Goal: Find specific page/section: Find specific page/section

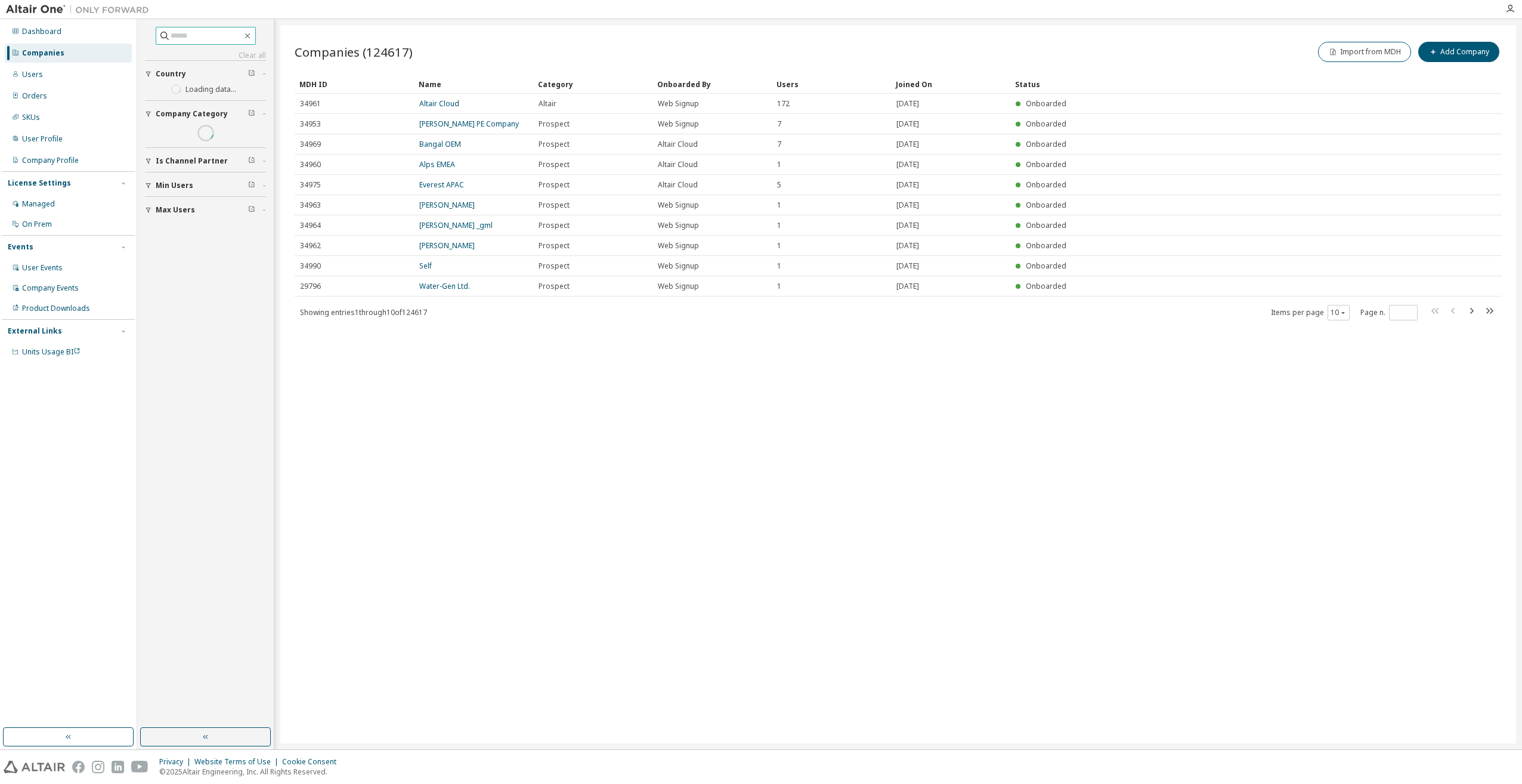
click at [171, 35] on input "text" at bounding box center [207, 35] width 72 height 12
type input "******"
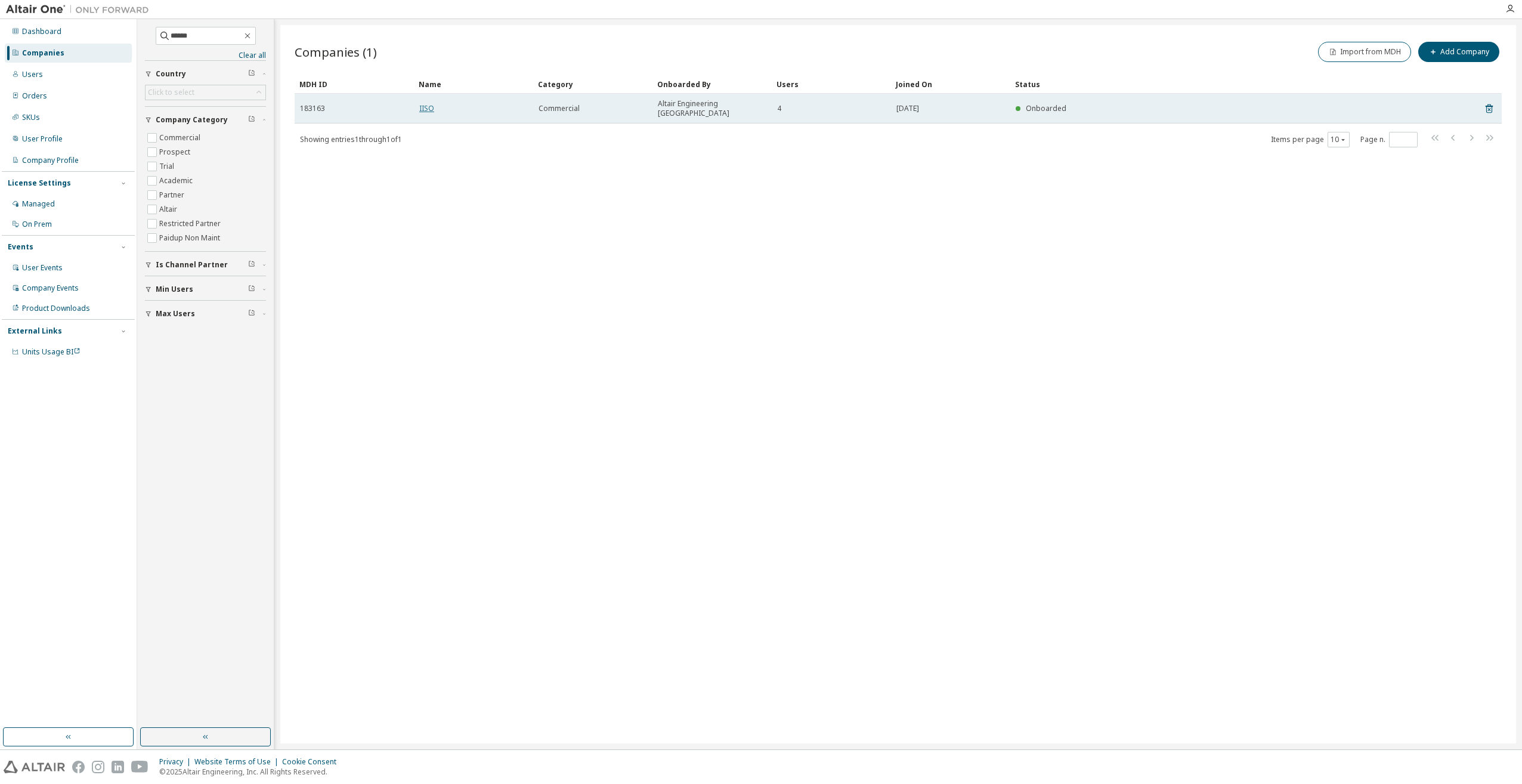
click at [425, 103] on link "IISO" at bounding box center [427, 108] width 15 height 10
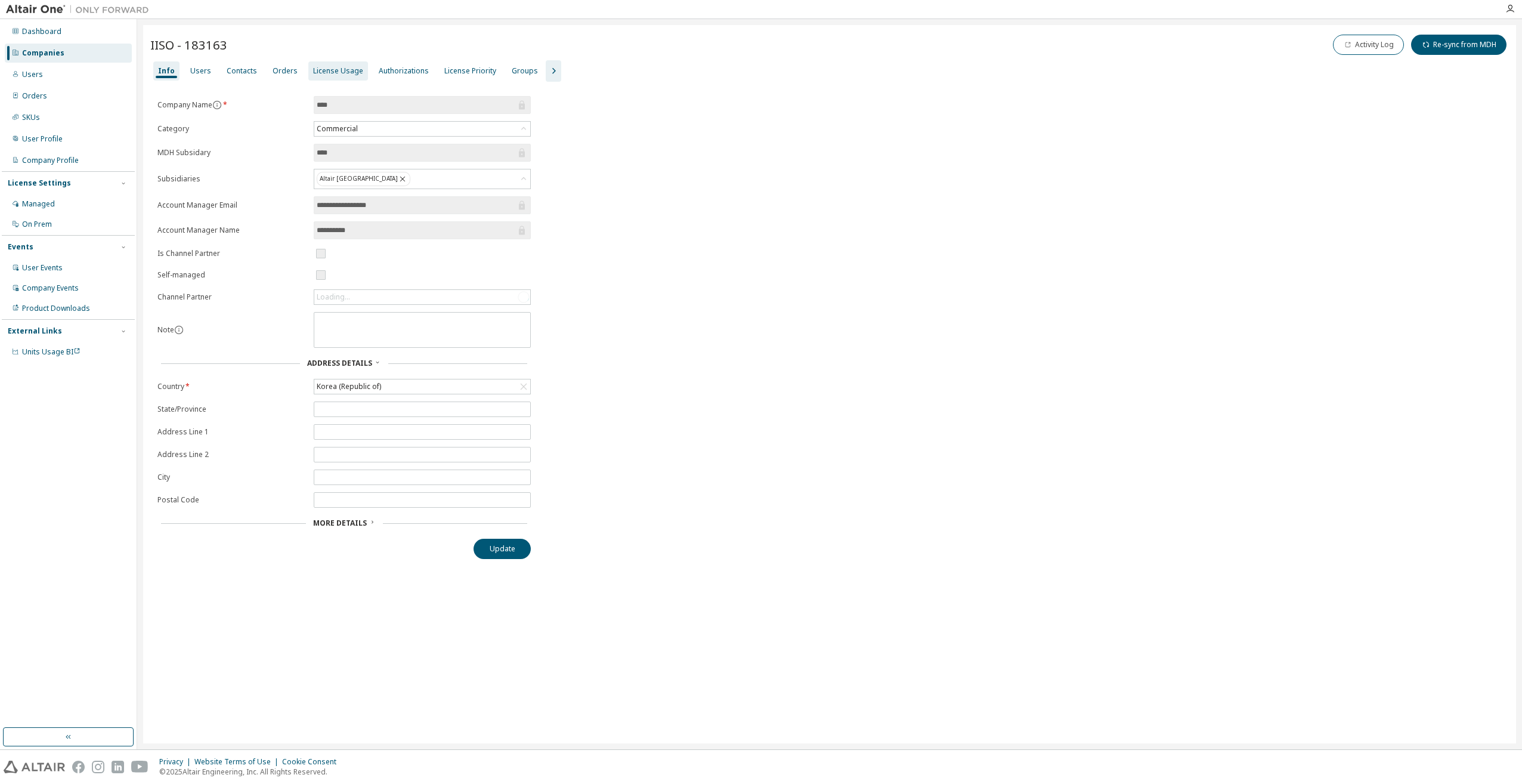
click at [322, 72] on div "License Usage" at bounding box center [338, 71] width 50 height 10
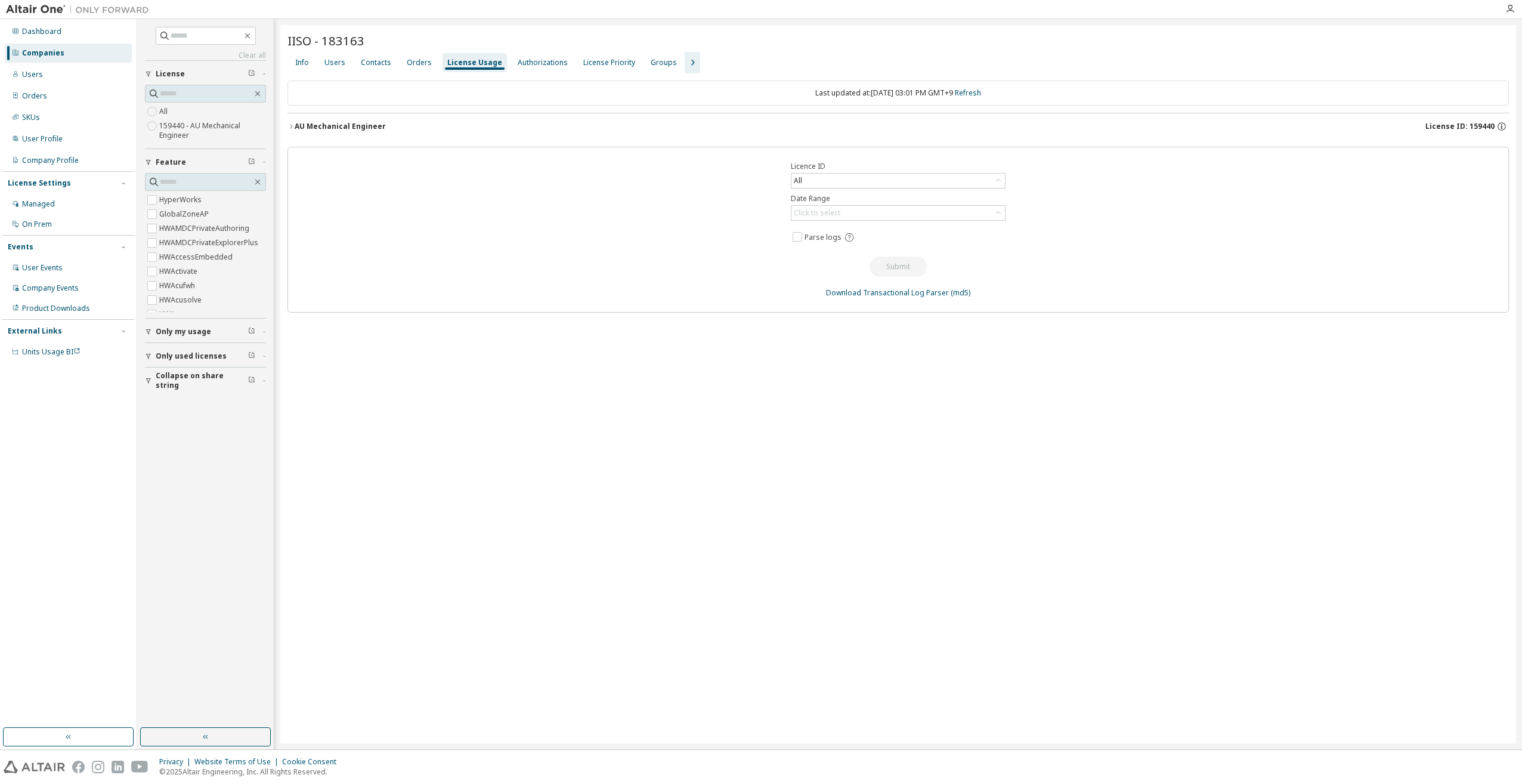
click at [1478, 123] on span "License ID: 159440" at bounding box center [1460, 127] width 69 height 10
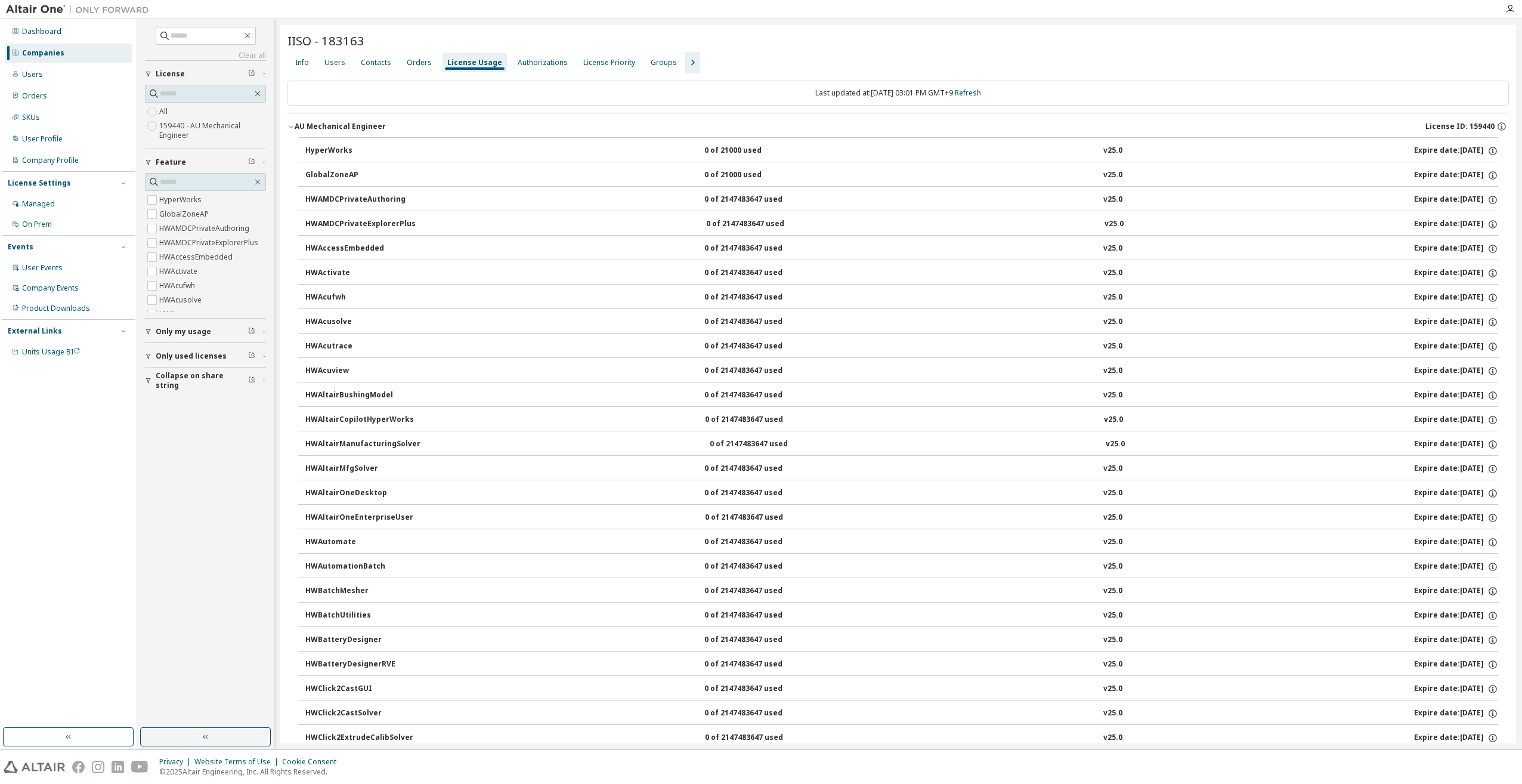
click at [467, 61] on div "License Usage" at bounding box center [474, 63] width 55 height 10
click at [331, 64] on div "Users" at bounding box center [335, 63] width 21 height 10
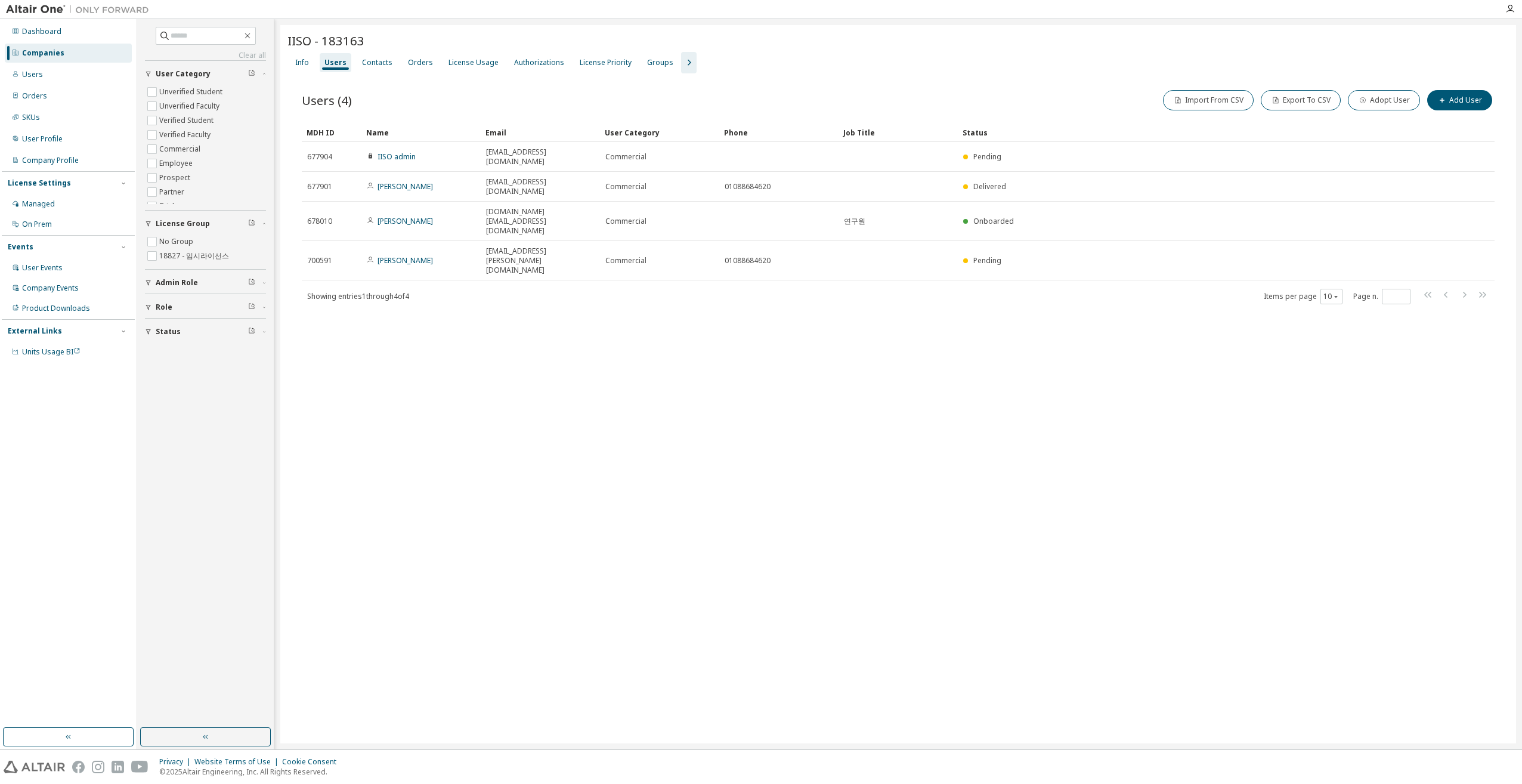
click at [688, 64] on icon "button" at bounding box center [689, 62] width 3 height 6
click at [649, 65] on div "Groups" at bounding box center [660, 63] width 26 height 10
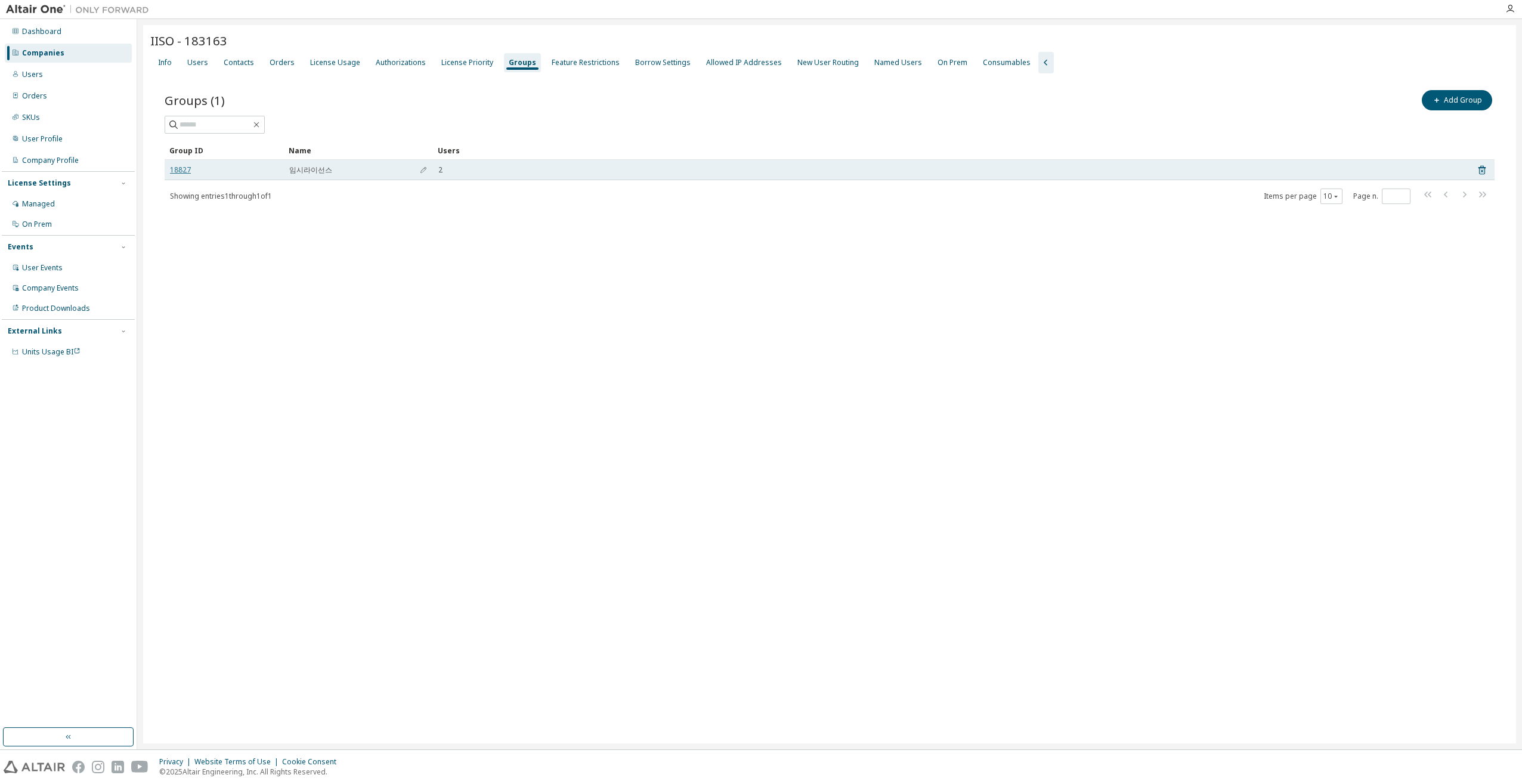
click at [180, 172] on link "18827" at bounding box center [180, 170] width 21 height 10
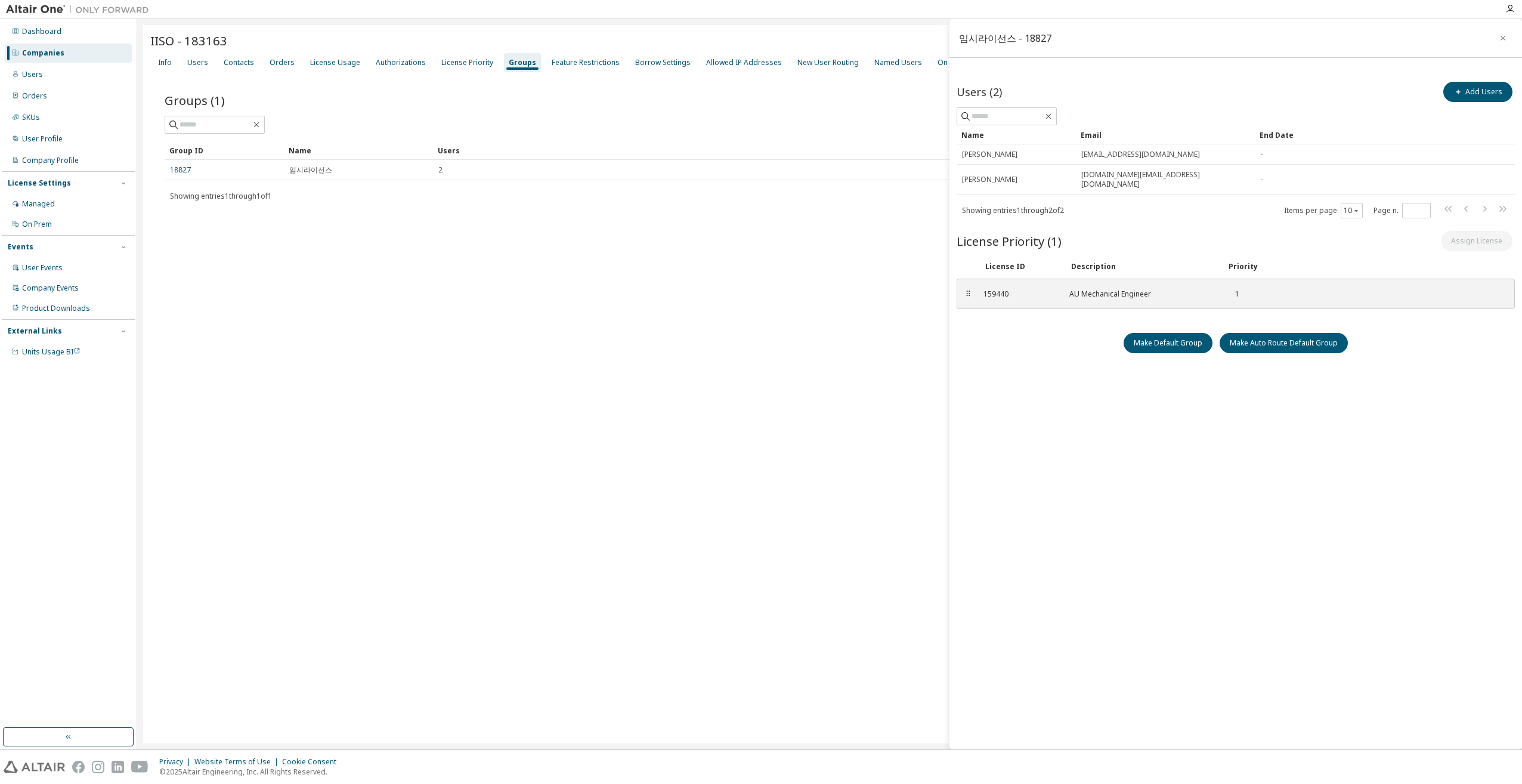
click at [705, 350] on div "IISO - 183163 Clear Load Save Save As Field Operator Value Select filter Select…" at bounding box center [830, 384] width 1373 height 718
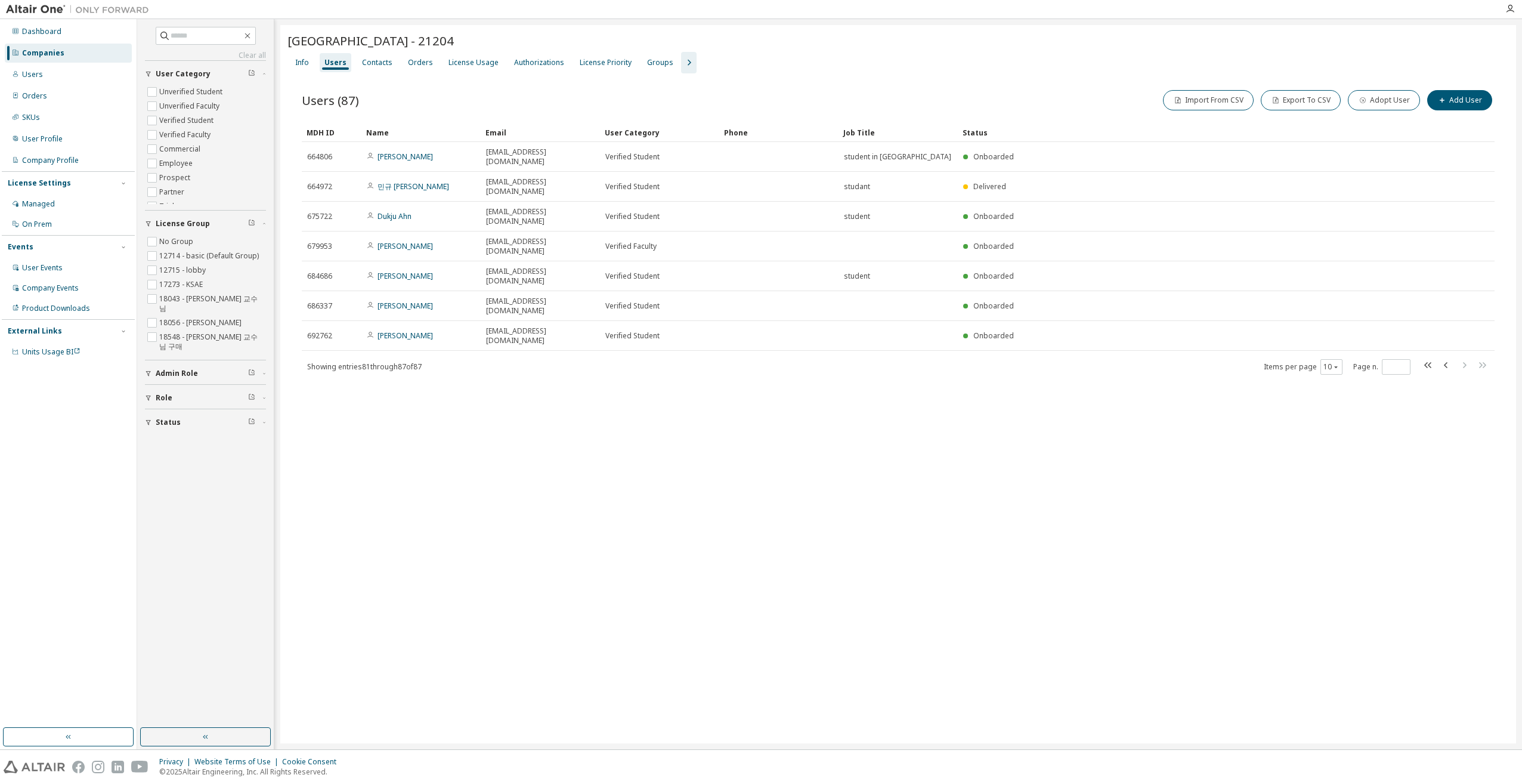
click at [69, 53] on div "Companies" at bounding box center [68, 53] width 127 height 19
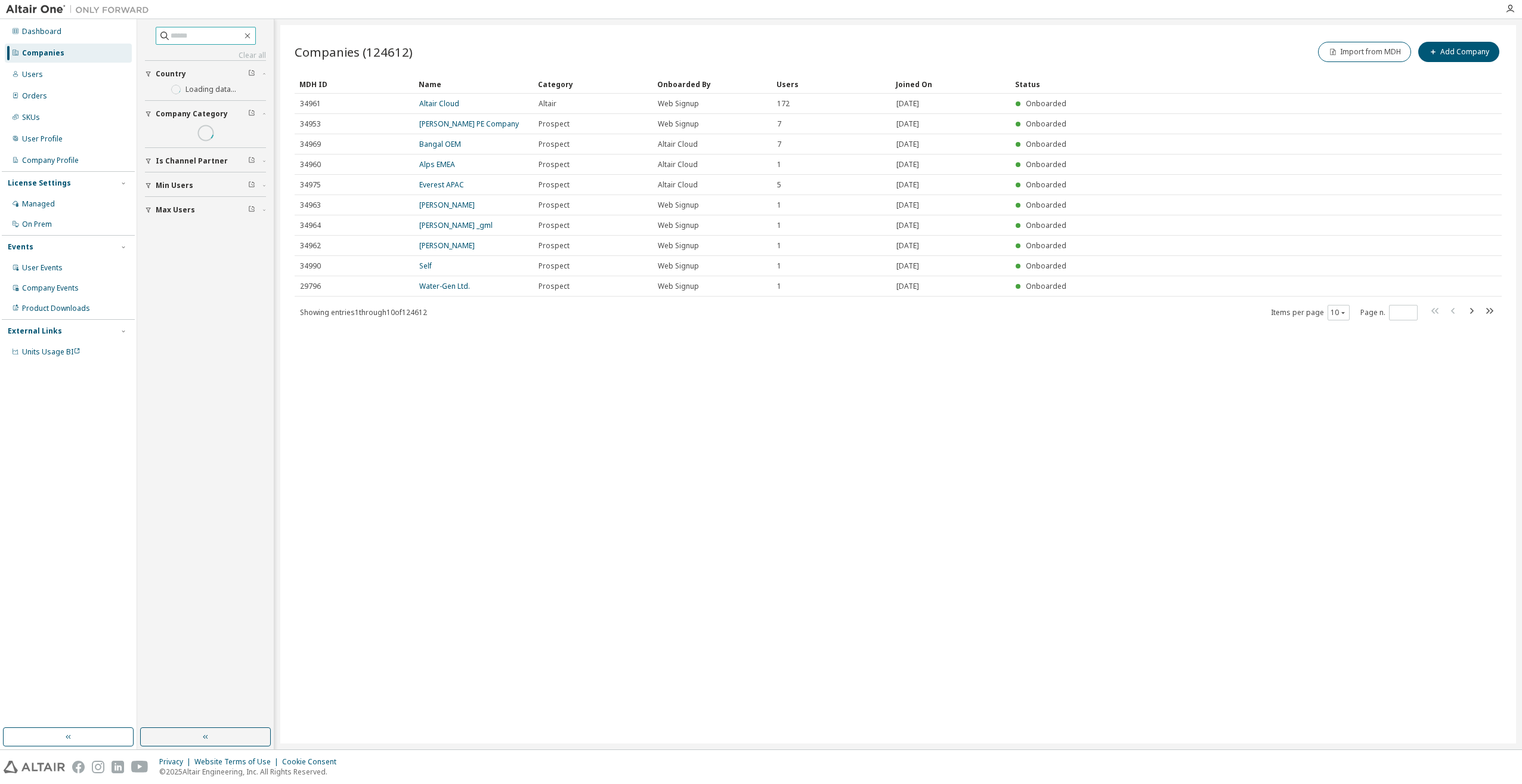
click at [237, 36] on input "text" at bounding box center [207, 35] width 72 height 12
type input "******"
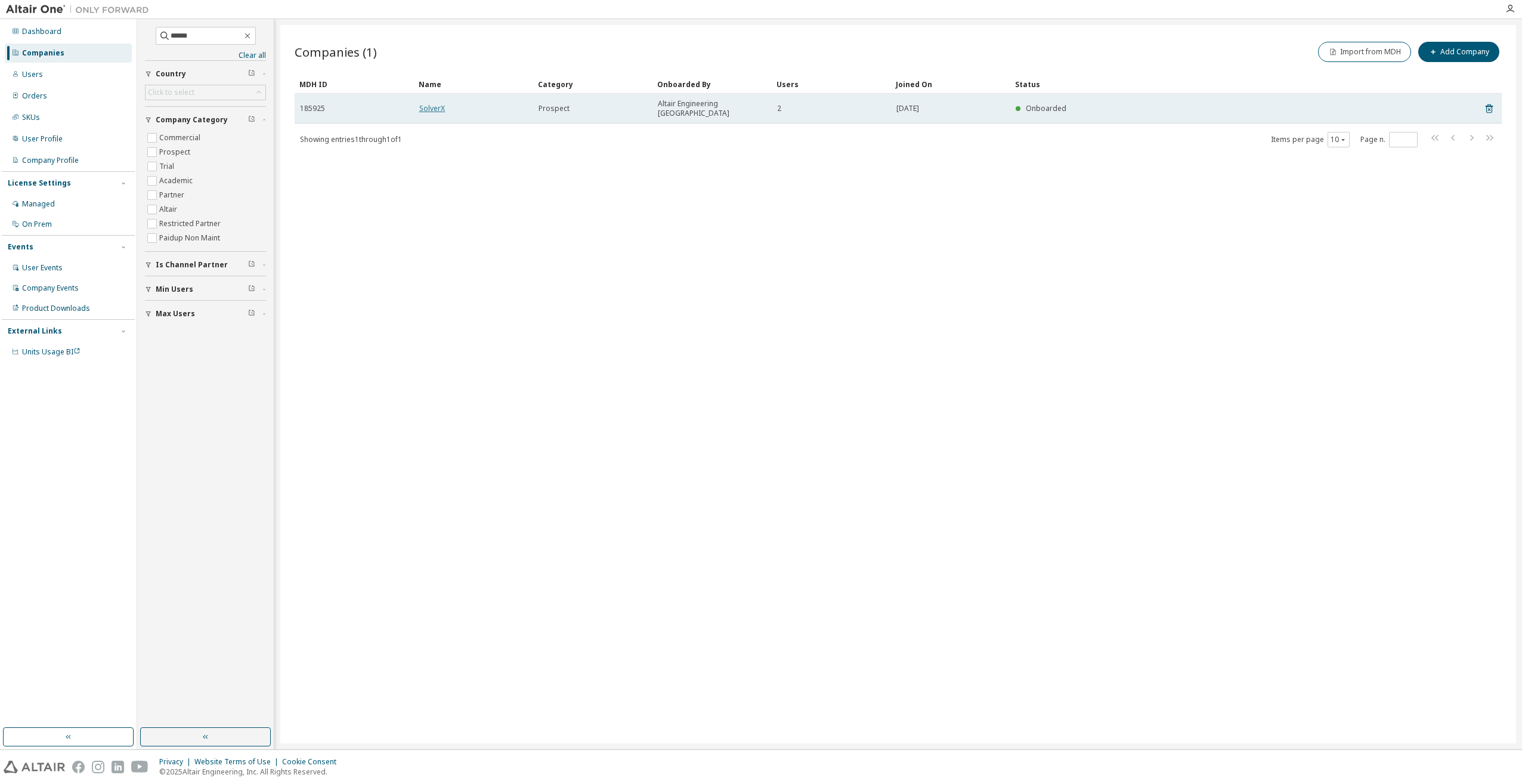
click at [428, 105] on link "SolverX" at bounding box center [431, 108] width 26 height 10
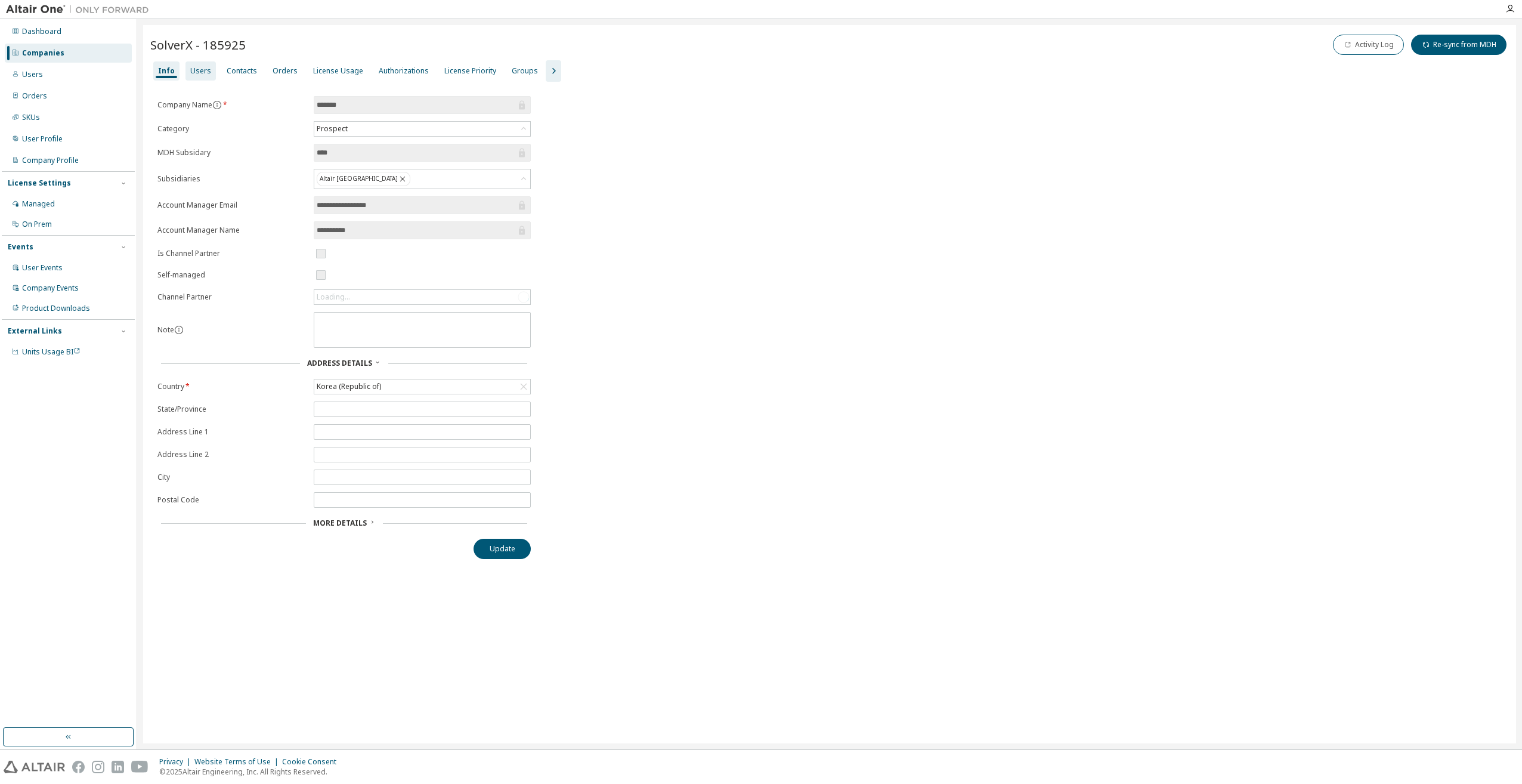
click at [205, 72] on div "Users" at bounding box center [201, 71] width 21 height 10
